Goal: Check status: Check status

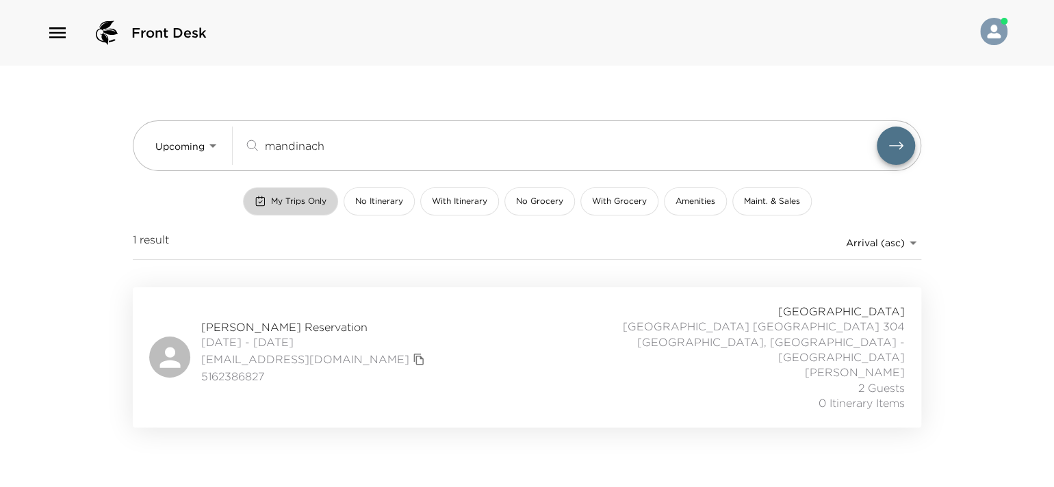
click at [282, 193] on button "My Trips Only" at bounding box center [290, 202] width 95 height 28
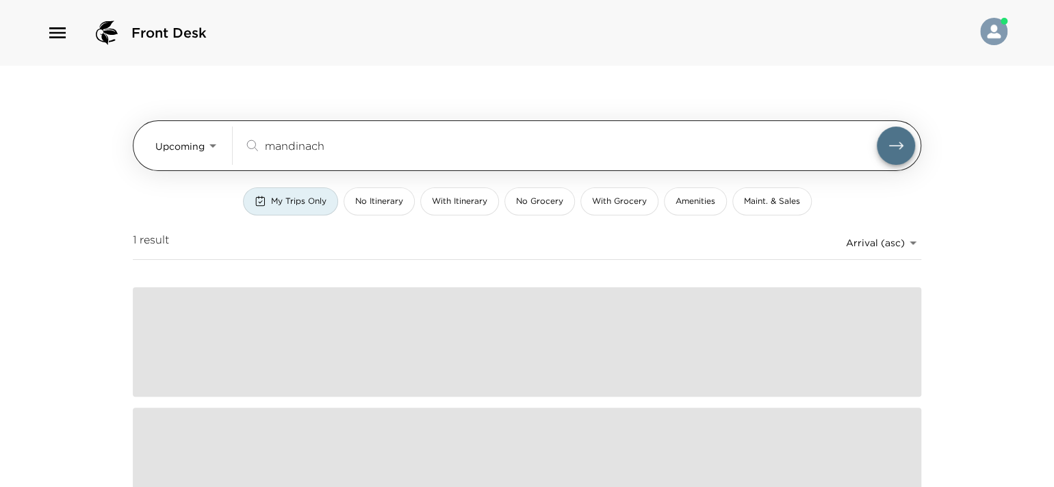
drag, startPoint x: 329, startPoint y: 157, endPoint x: 268, endPoint y: 149, distance: 61.4
click at [268, 149] on div "mandinach ​" at bounding box center [579, 146] width 671 height 38
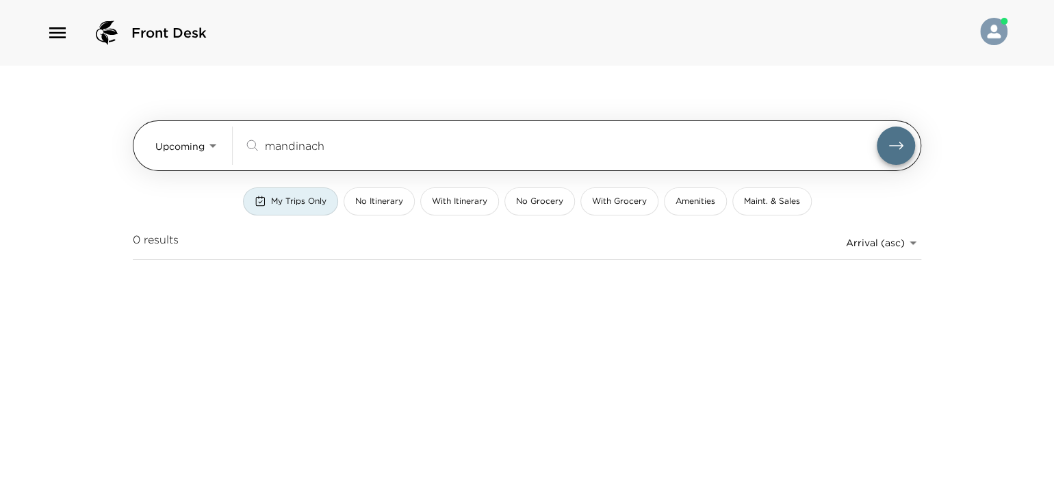
drag, startPoint x: 329, startPoint y: 144, endPoint x: 263, endPoint y: 140, distance: 65.9
click at [260, 142] on div "mandinach ​" at bounding box center [560, 146] width 633 height 16
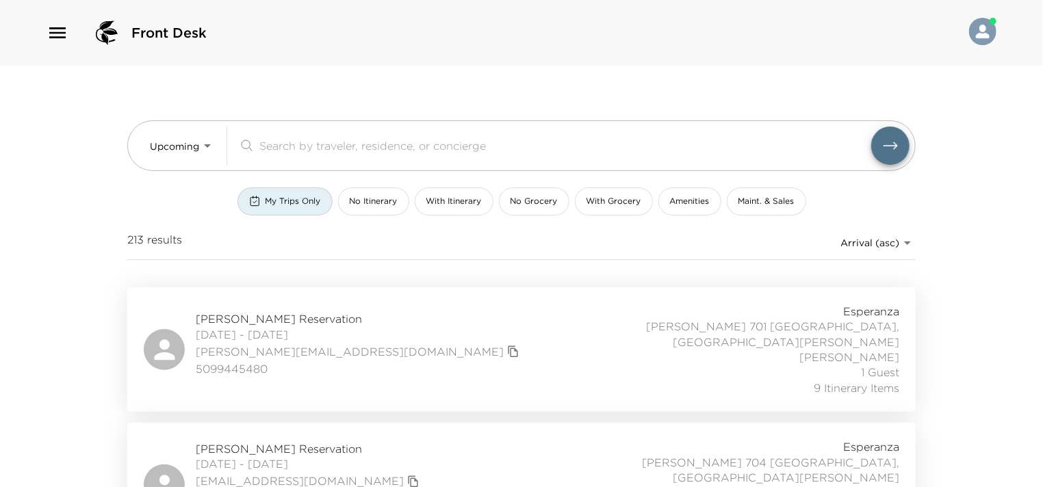
scroll to position [205, 0]
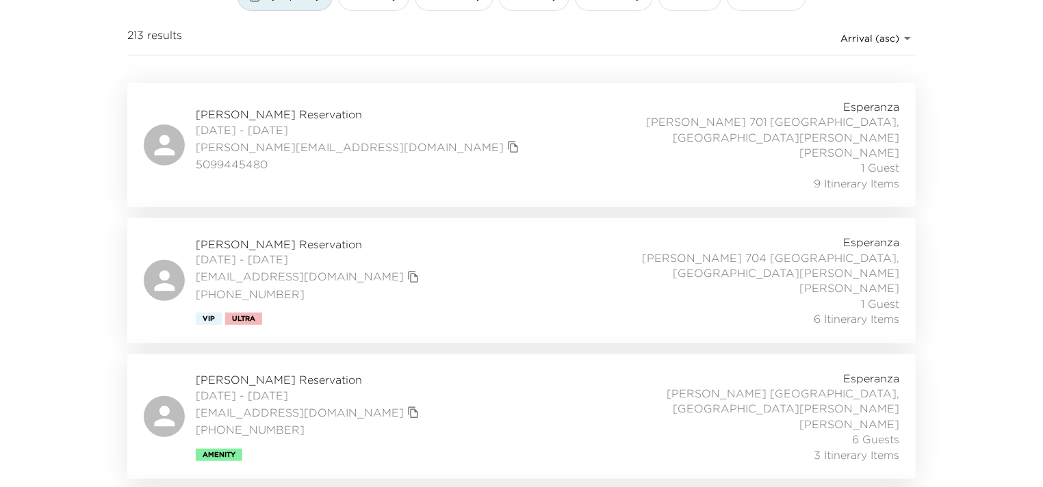
click at [428, 168] on div "[PERSON_NAME] Reservation [DATE] - [DATE] [PERSON_NAME][EMAIL_ADDRESS][DOMAIN_N…" at bounding box center [522, 145] width 756 height 92
